Goal: Task Accomplishment & Management: Manage account settings

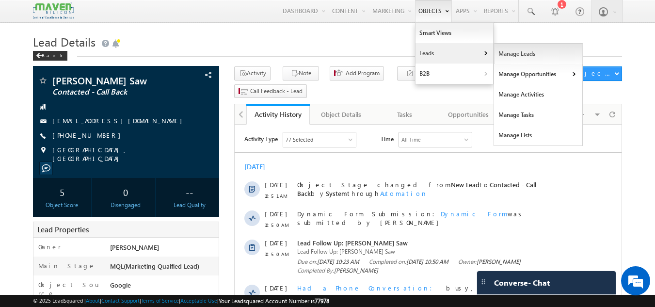
click at [526, 48] on link "Manage Leads" at bounding box center [538, 54] width 89 height 20
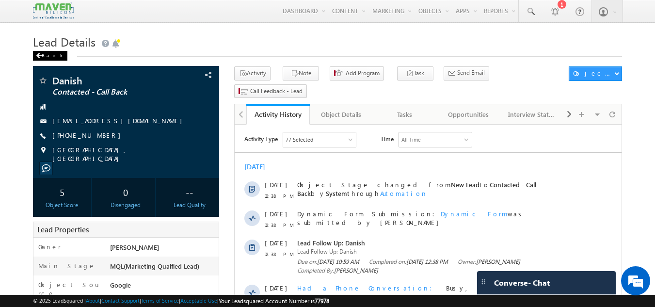
click at [46, 54] on div "Back" at bounding box center [50, 56] width 34 height 10
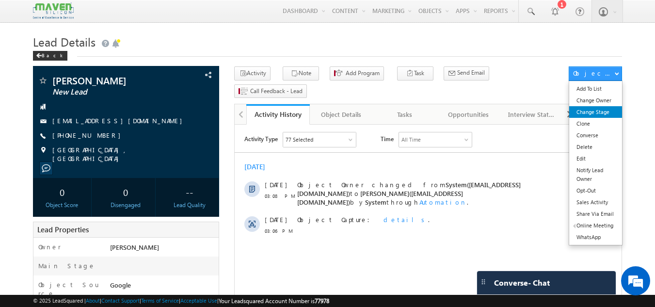
click at [596, 114] on link "Change Stage" at bounding box center [595, 112] width 53 height 12
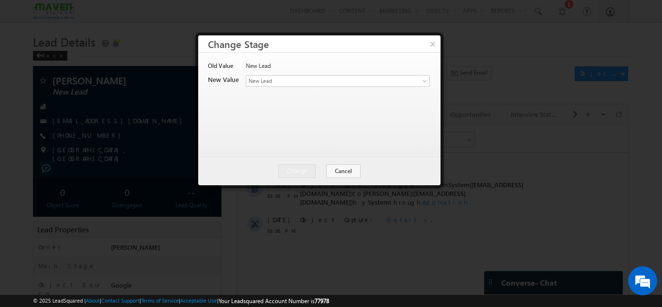
click at [438, 43] on button "×" at bounding box center [433, 43] width 16 height 17
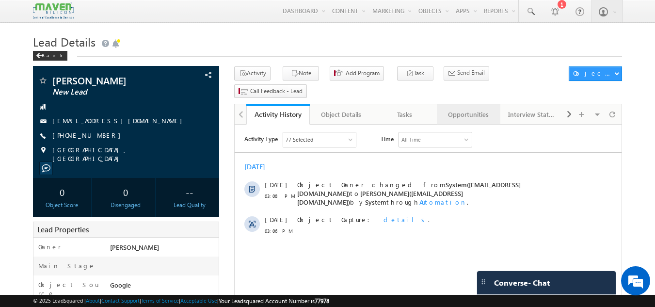
click at [463, 109] on div "Opportunities" at bounding box center [467, 115] width 47 height 12
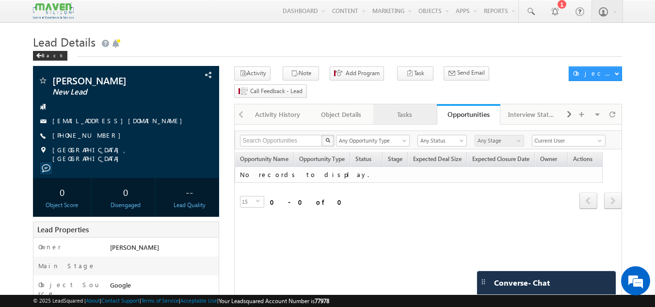
click at [401, 109] on div "Tasks" at bounding box center [404, 115] width 47 height 12
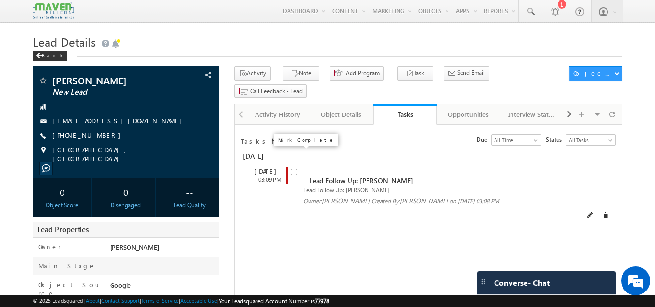
click at [294, 169] on input "checkbox" at bounding box center [294, 172] width 6 height 6
checkbox input "false"
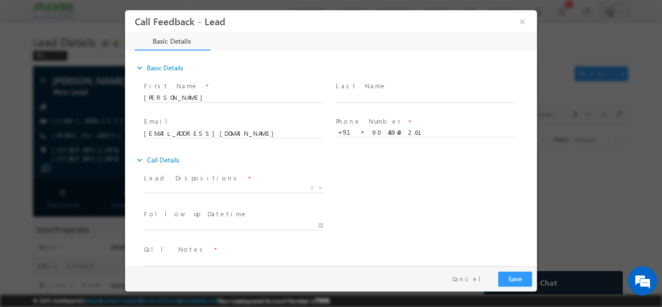
click at [242, 178] on span "Lead Dispositions *" at bounding box center [233, 178] width 179 height 11
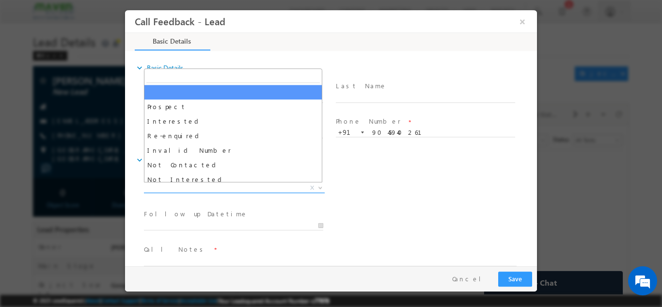
click at [243, 186] on span "X" at bounding box center [234, 188] width 181 height 10
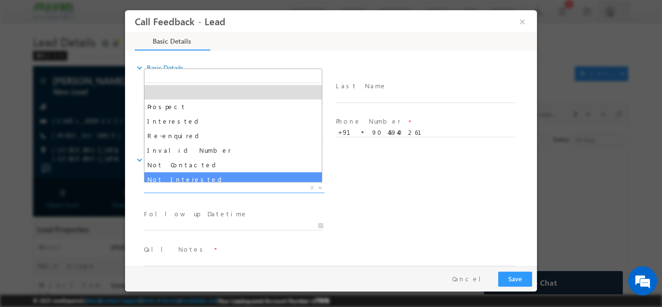
select select "Not Interested"
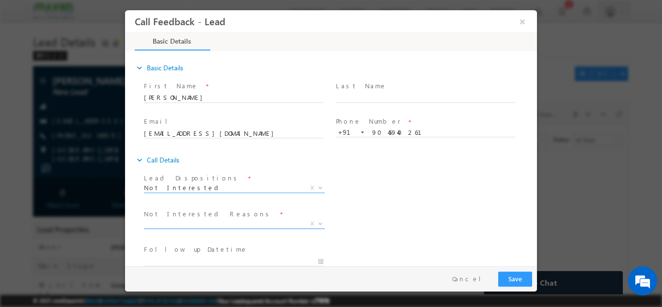
click at [217, 224] on span "X" at bounding box center [234, 224] width 181 height 10
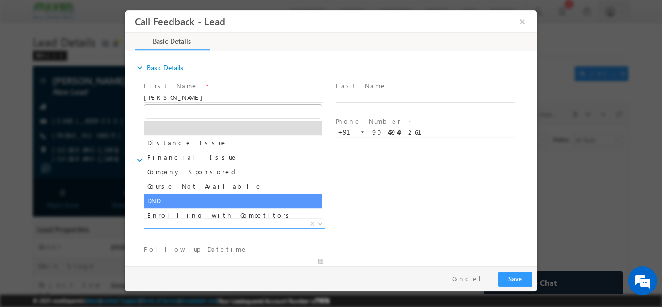
scroll to position [19, 0]
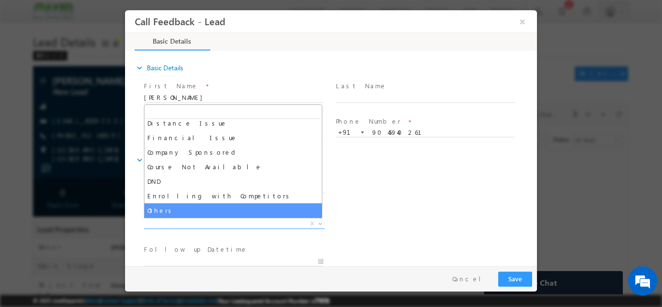
select select "Others"
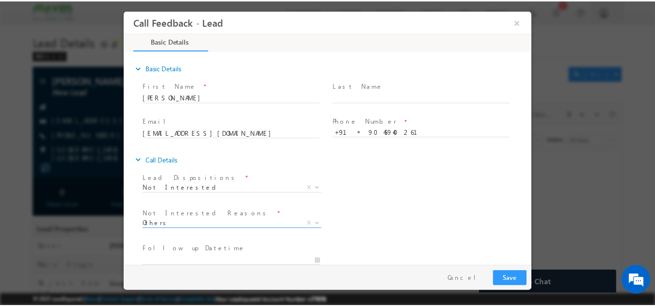
scroll to position [87, 0]
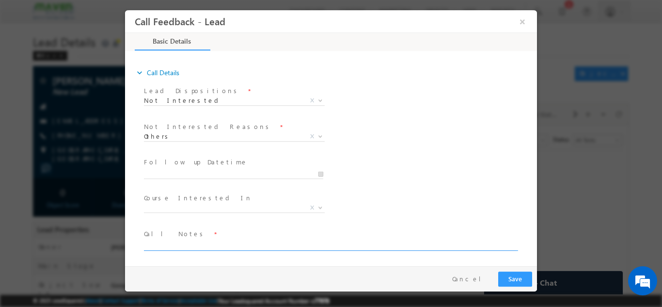
click at [196, 245] on textarea at bounding box center [330, 244] width 373 height 11
type textarea "d"
type textarea "Disconnected the call after listening Maven."
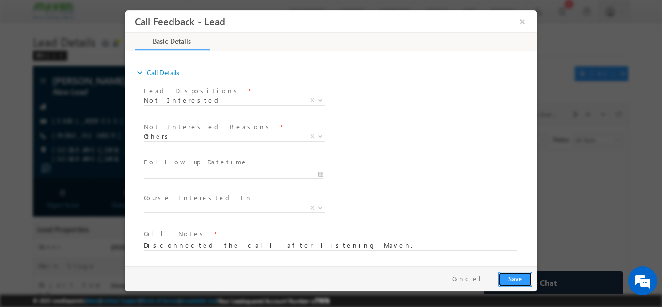
click at [523, 277] on button "Save" at bounding box center [515, 278] width 34 height 15
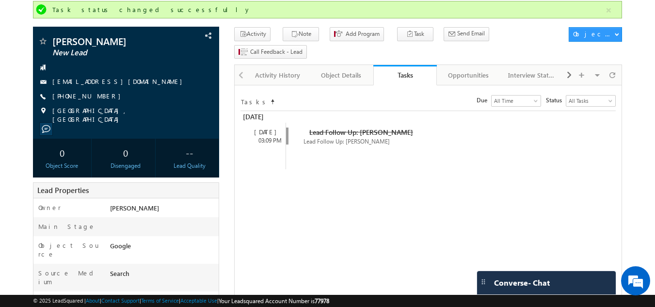
scroll to position [48, 0]
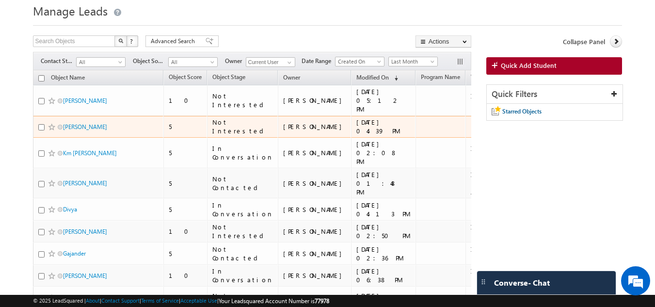
scroll to position [48, 0]
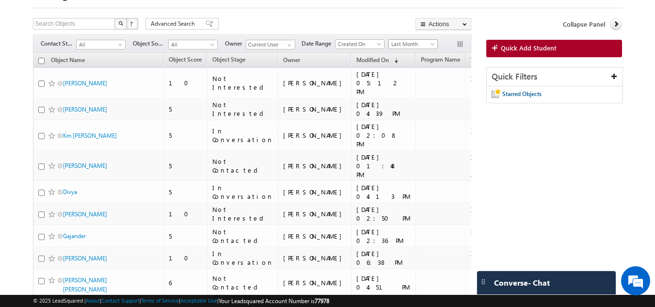
click at [407, 42] on span "Last Month" at bounding box center [412, 44] width 46 height 9
click at [417, 124] on li "This Month" at bounding box center [414, 129] width 49 height 11
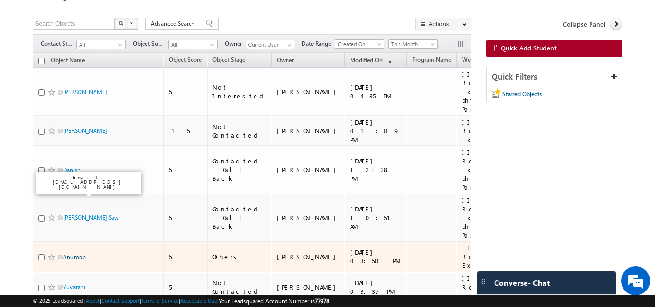
click at [73, 253] on link "Anuroop" at bounding box center [74, 256] width 23 height 7
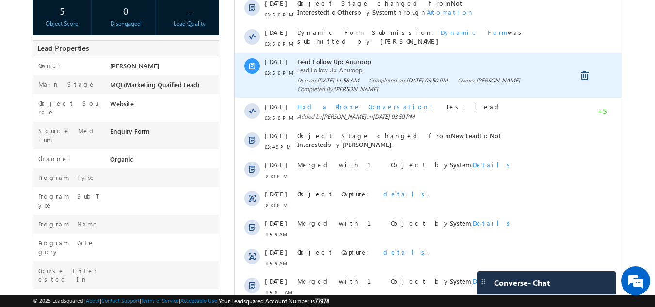
scroll to position [242, 0]
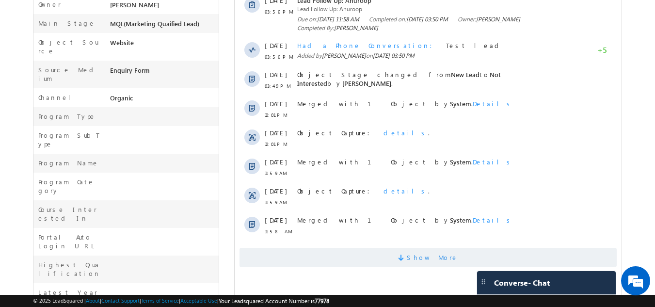
click at [435, 259] on span "Show More" at bounding box center [432, 257] width 51 height 19
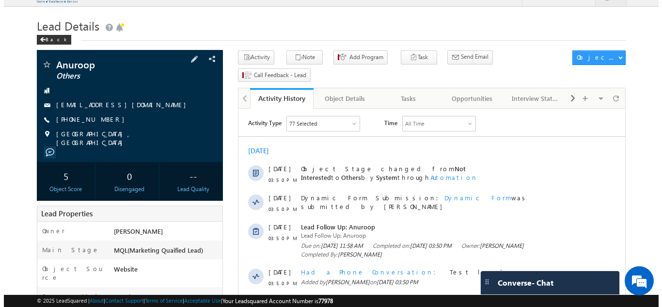
scroll to position [0, 0]
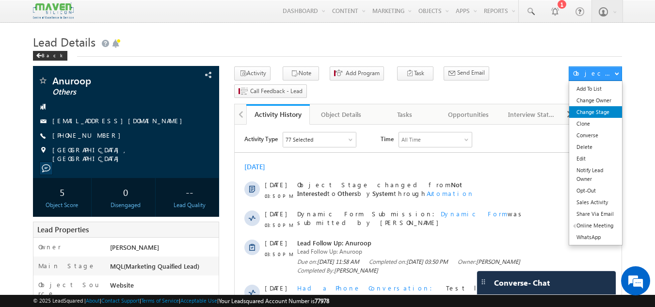
click at [600, 110] on link "Change Stage" at bounding box center [595, 112] width 53 height 12
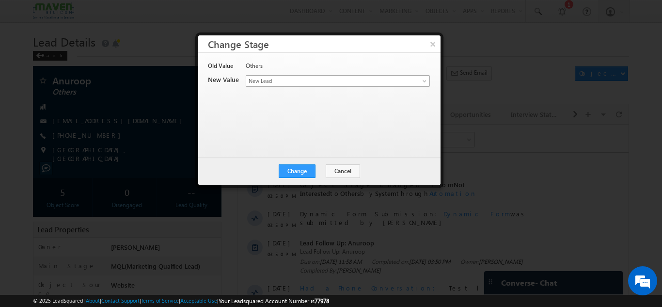
click at [290, 79] on span "New Lead" at bounding box center [321, 81] width 151 height 9
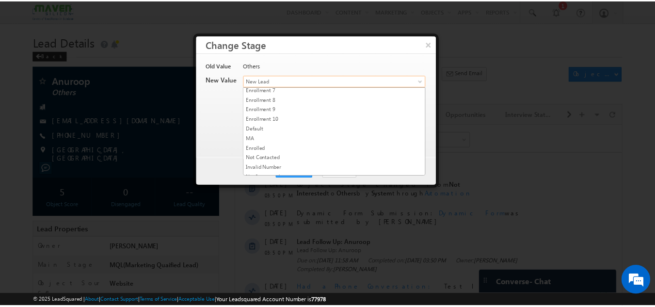
scroll to position [193, 0]
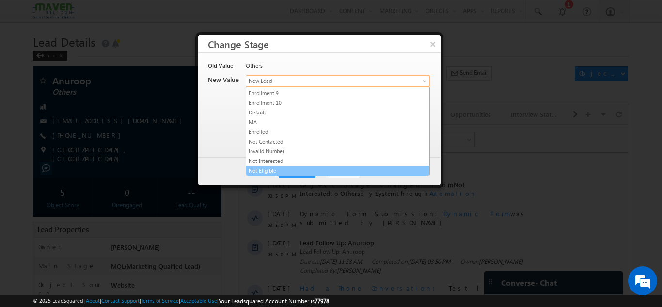
click at [289, 169] on link "Not Eligible" at bounding box center [337, 170] width 183 height 9
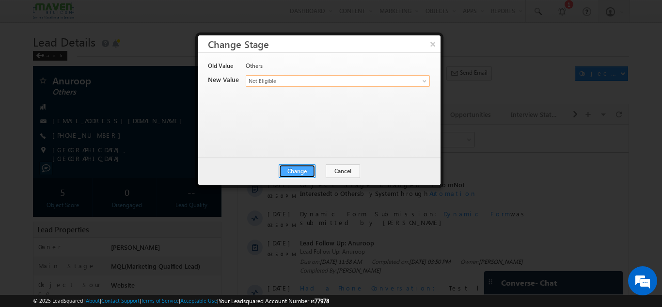
click at [297, 170] on button "Change" at bounding box center [297, 171] width 37 height 14
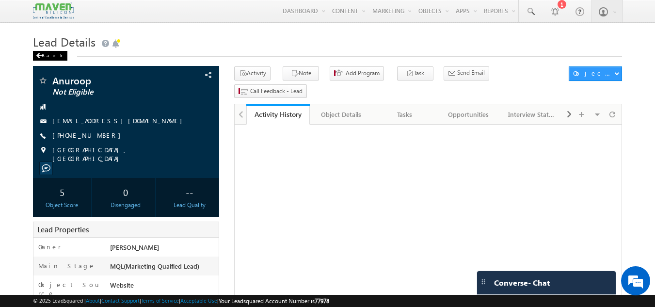
click at [40, 57] on span at bounding box center [39, 55] width 6 height 5
